Goal: Find specific page/section: Find specific page/section

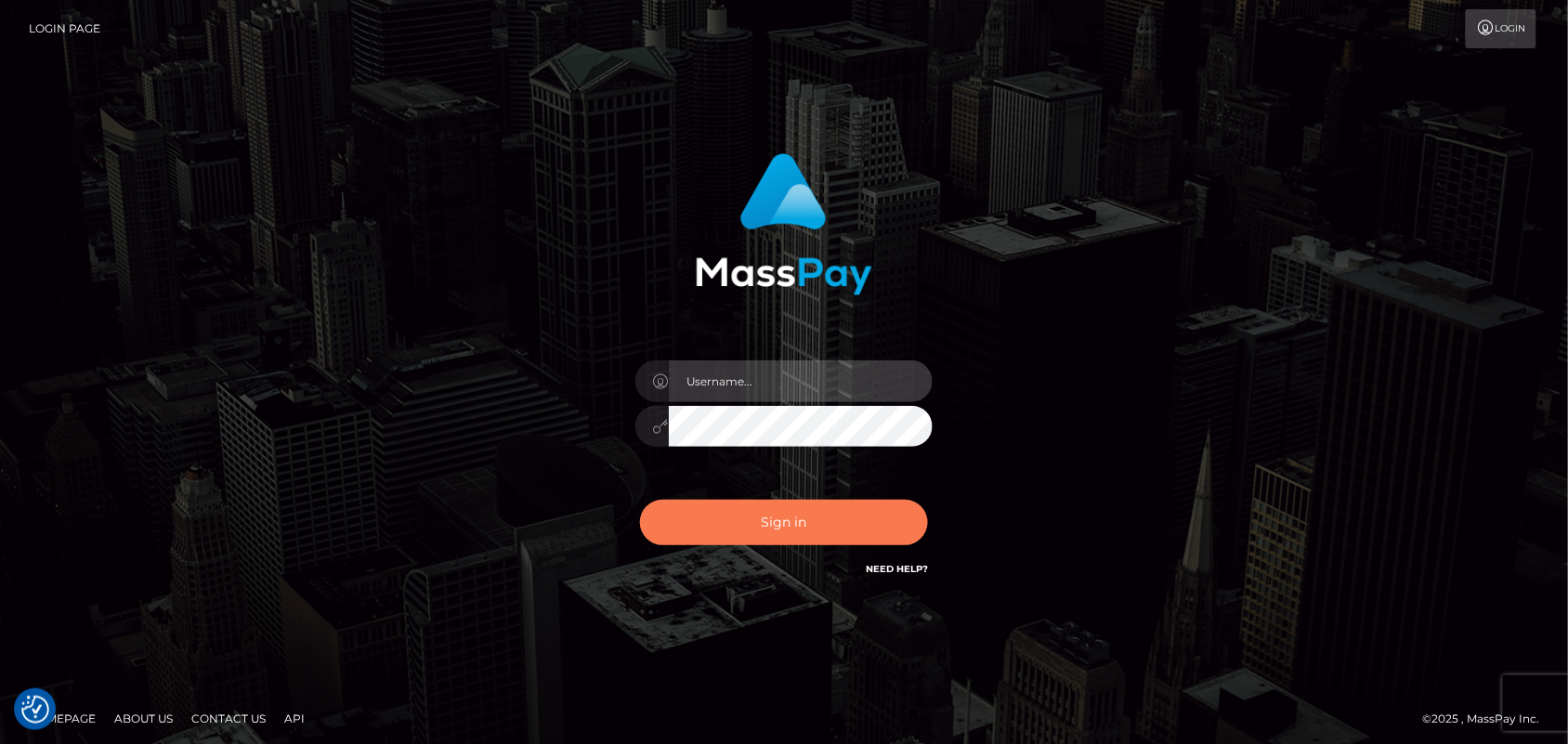
type input "Pk.es"
click at [806, 518] on button "Sign in" at bounding box center [784, 523] width 288 height 46
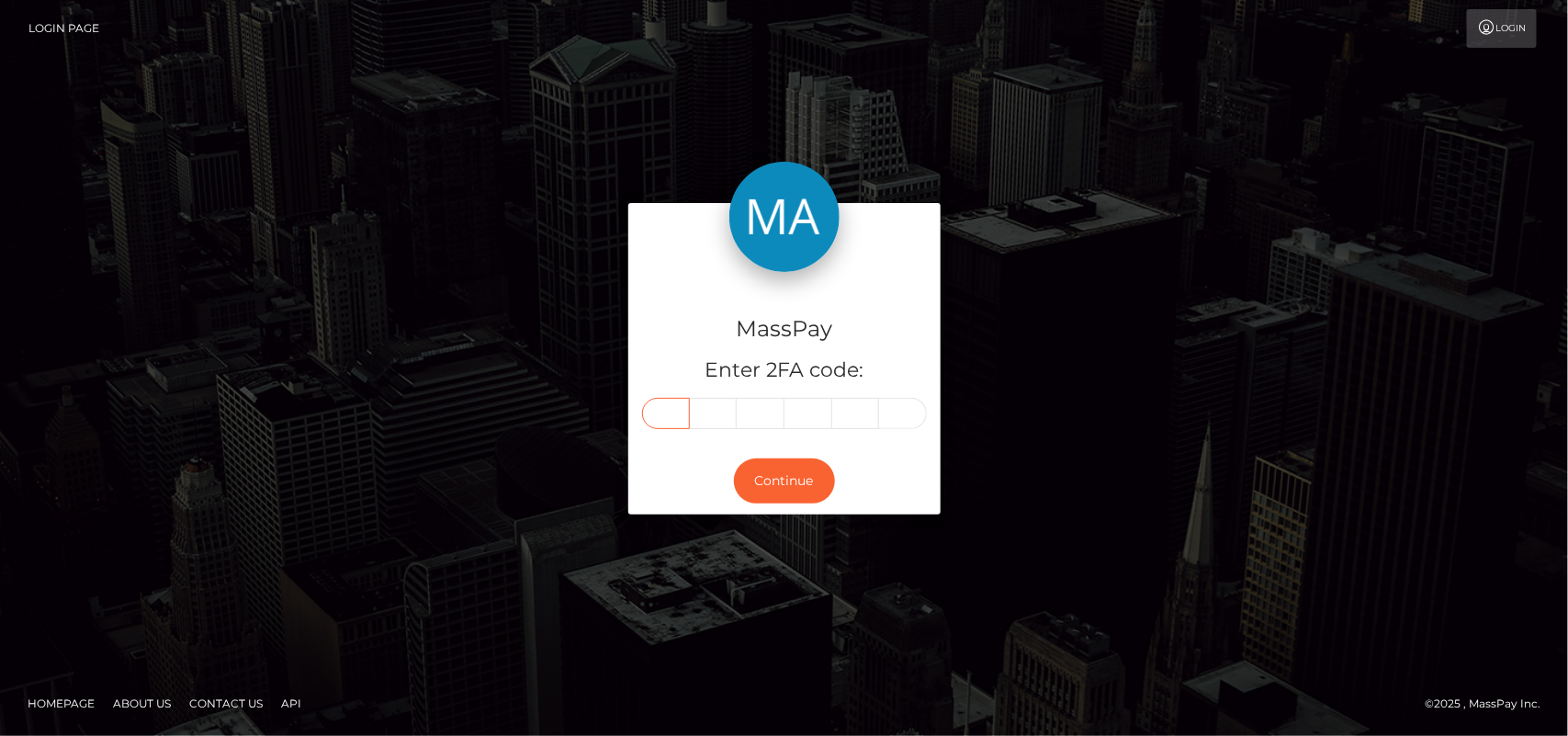
click at [673, 414] on input "text" at bounding box center [665, 412] width 48 height 31
type input "8"
type input "2"
type input "0"
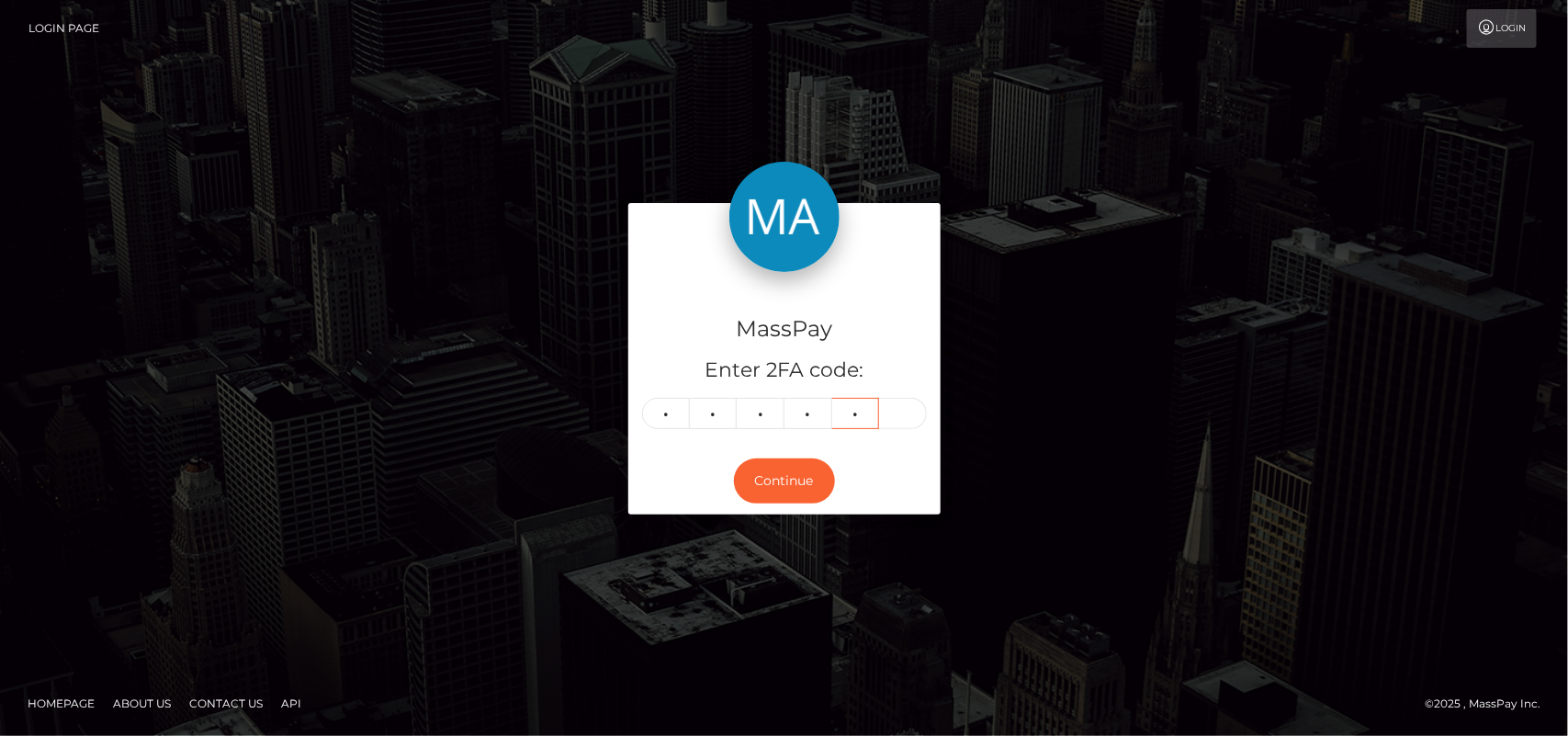
type input "2"
type input "5"
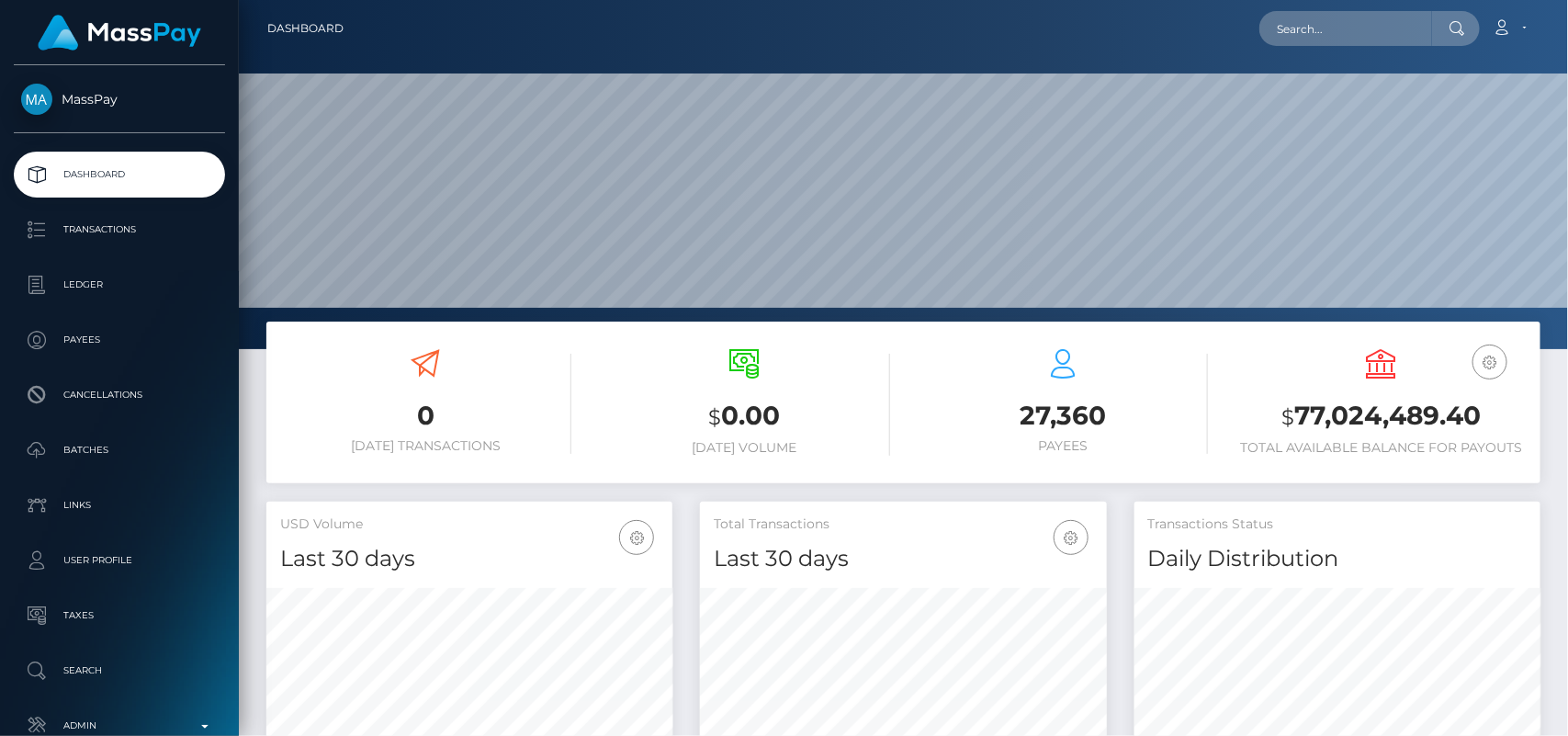
scroll to position [325, 406]
click at [1352, 25] on input "text" at bounding box center [1345, 28] width 173 height 35
paste input "beautypretty207@gmail.com"
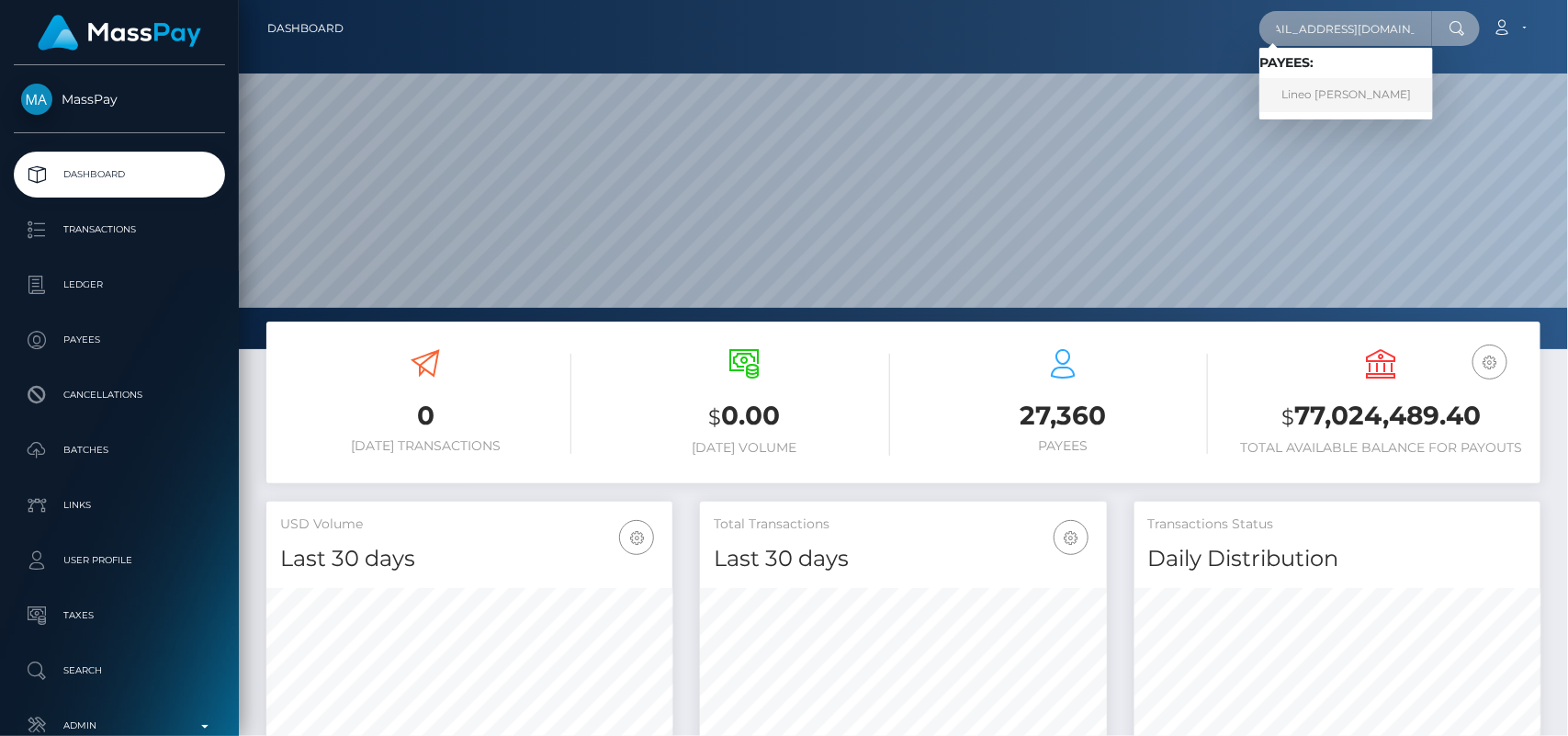
type input "beautypretty207@gmail.com"
click at [1326, 83] on link "Lineo Augustina Cheba" at bounding box center [1346, 95] width 174 height 34
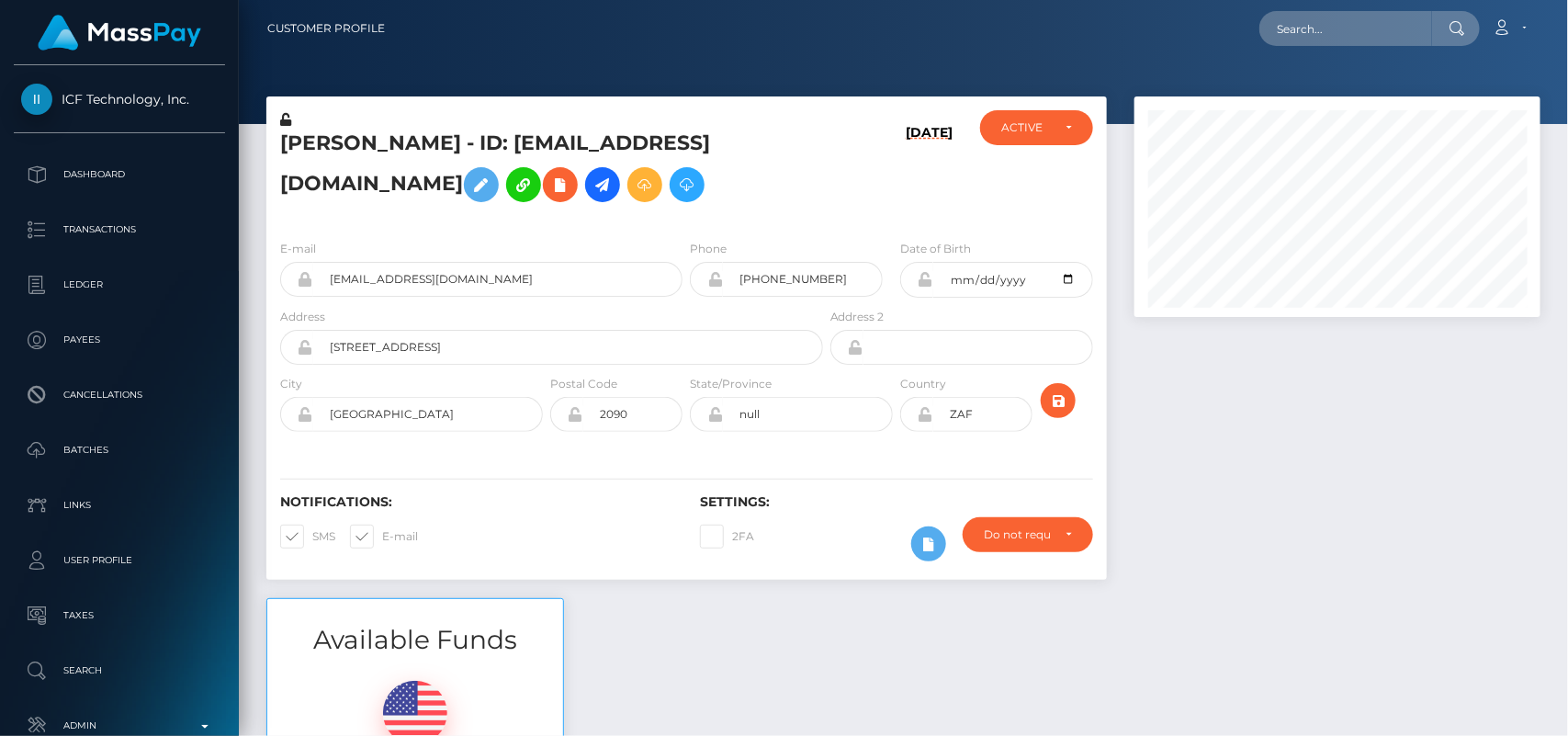
scroll to position [221, 406]
click at [309, 138] on h5 "Lineo Augustina Cheba - ID: Beautypretty207@gmail.com" at bounding box center [546, 170] width 533 height 82
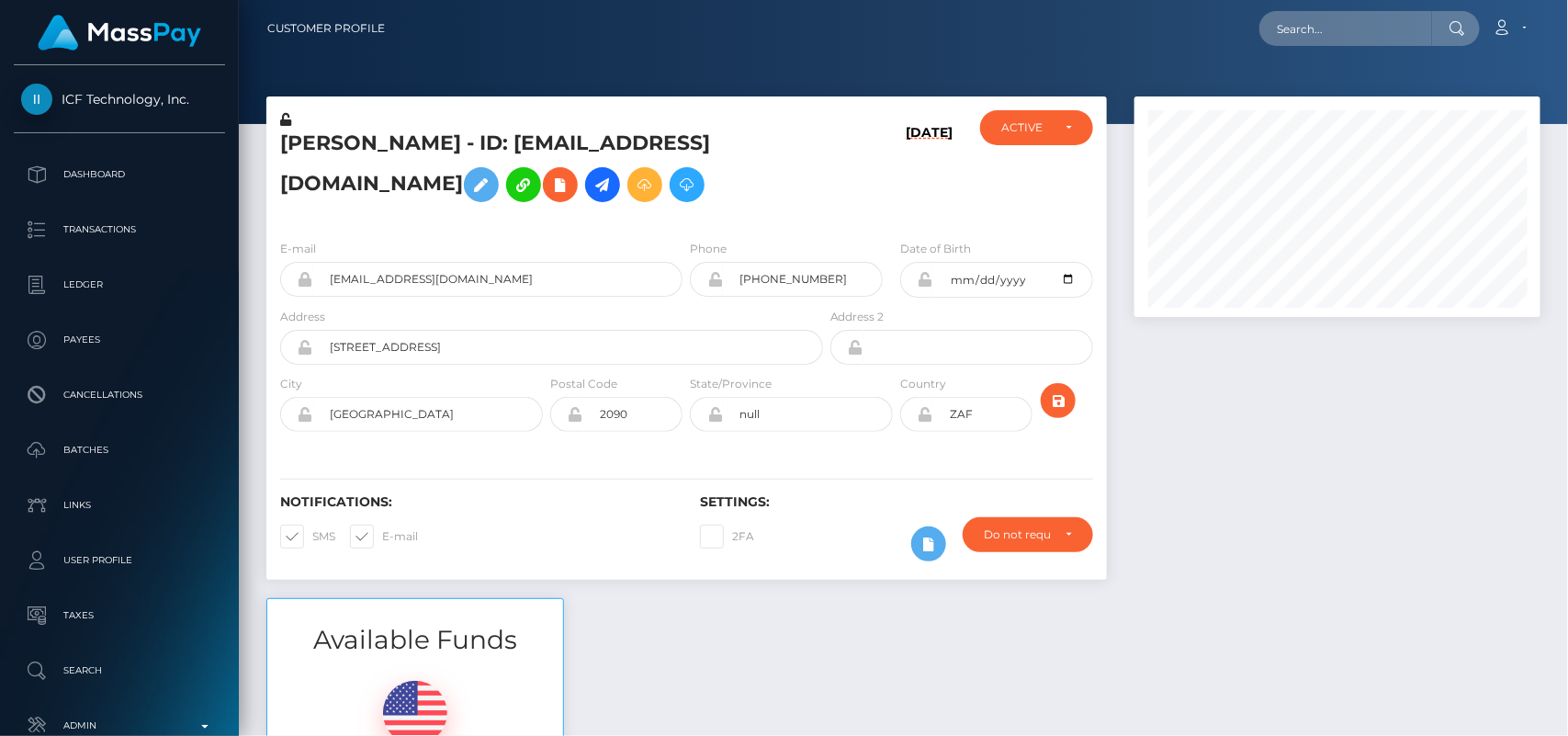
click at [309, 138] on h5 "Lineo Augustina Cheba - ID: Beautypretty207@gmail.com" at bounding box center [546, 170] width 533 height 82
copy h5 "Lineo"
click at [1498, 448] on div at bounding box center [1337, 346] width 433 height 501
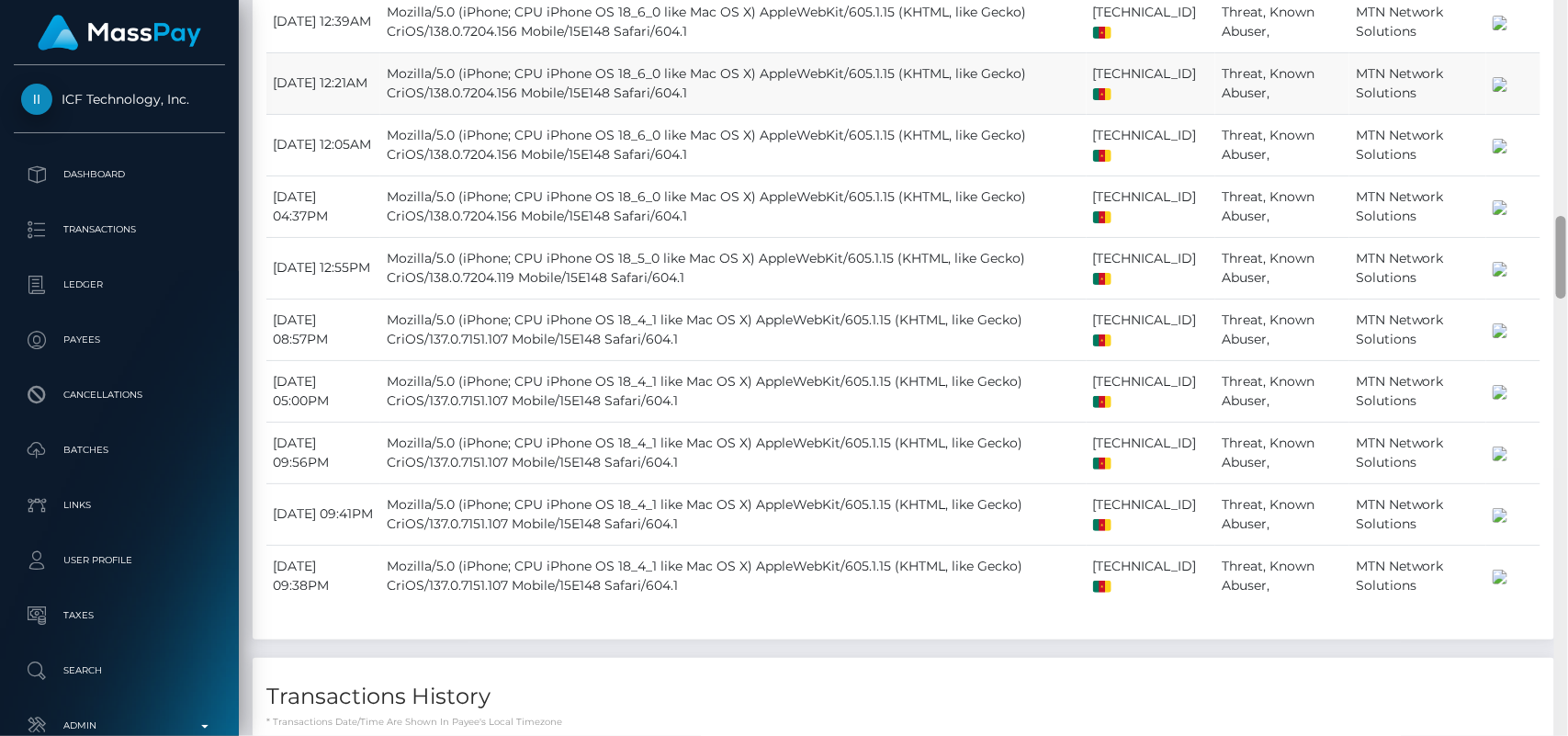
scroll to position [1902, 0]
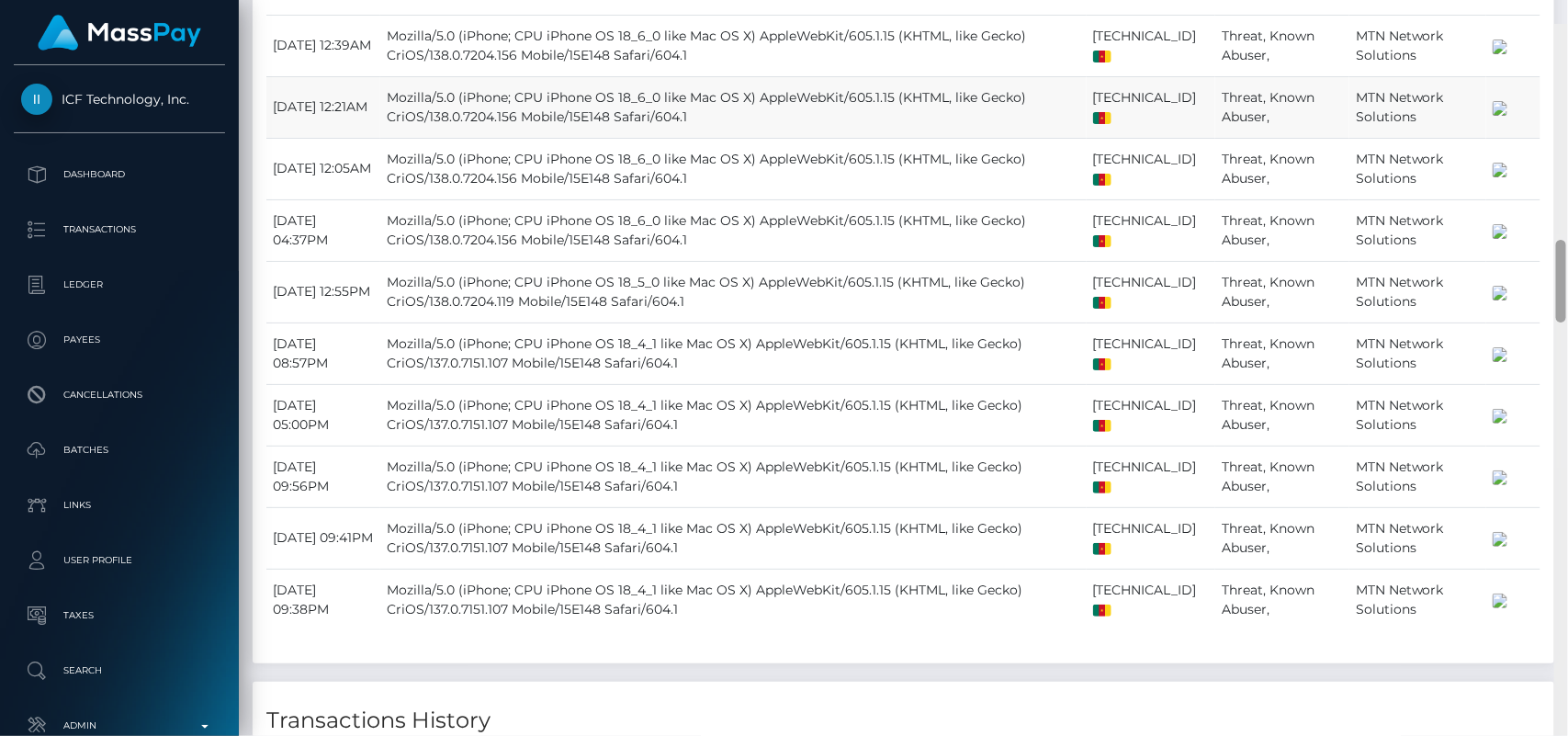
drag, startPoint x: 1563, startPoint y: 56, endPoint x: 1539, endPoint y: 224, distance: 169.7
click at [1539, 224] on div "Customer Profile Loading... Loading..." at bounding box center [903, 368] width 1328 height 736
